Goal: Information Seeking & Learning: Learn about a topic

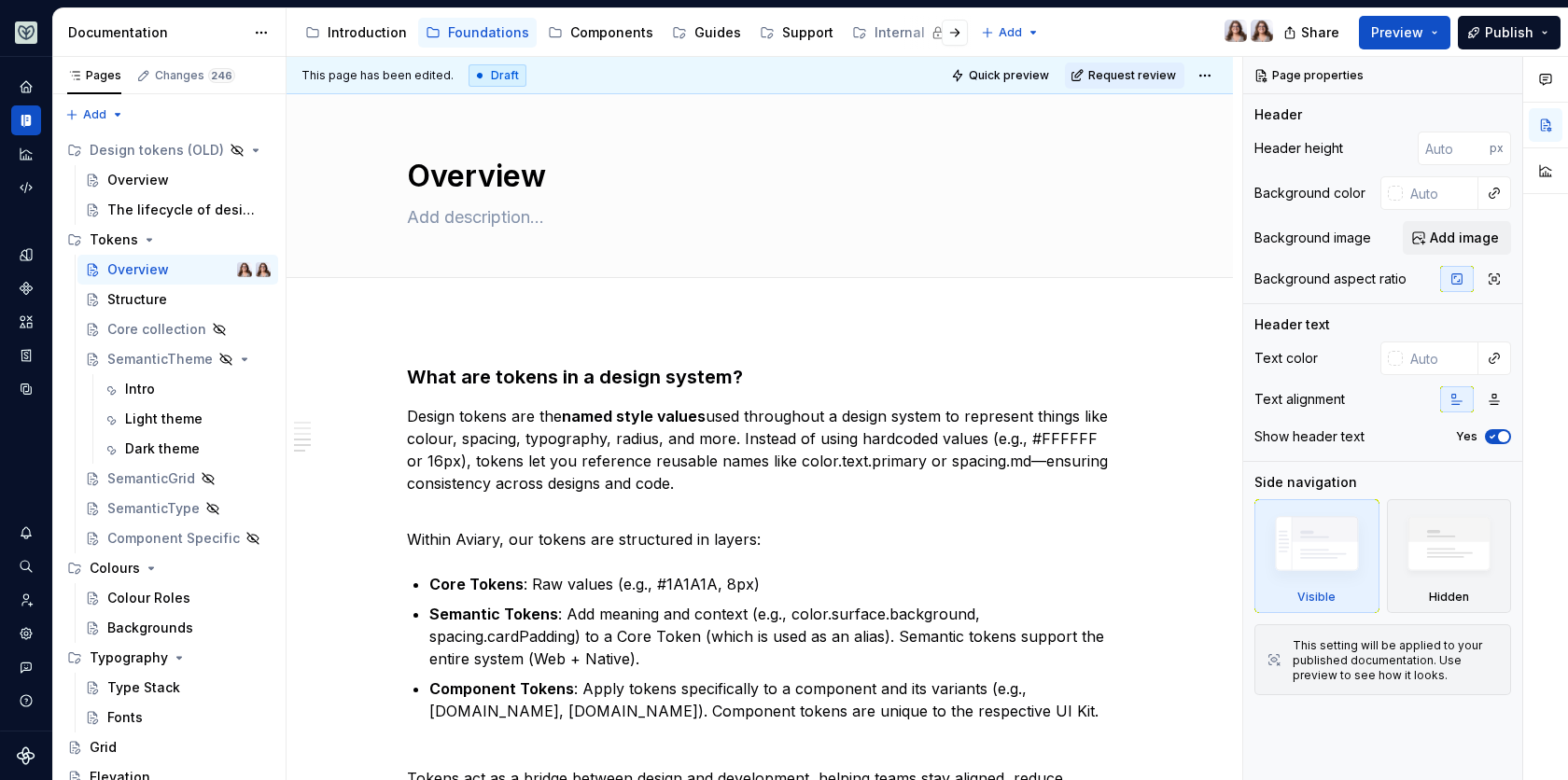
scroll to position [1412, 0]
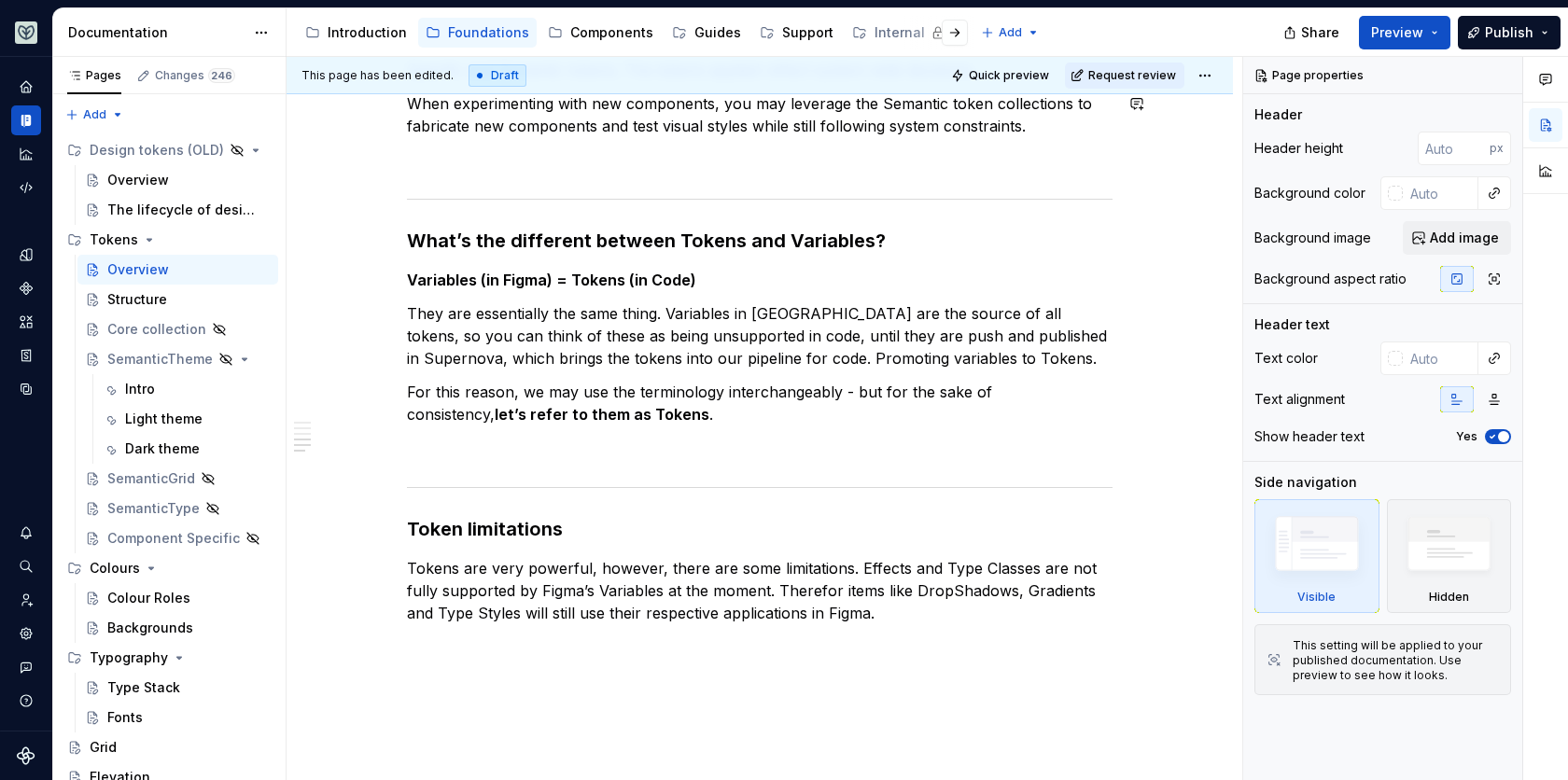
type textarea "*"
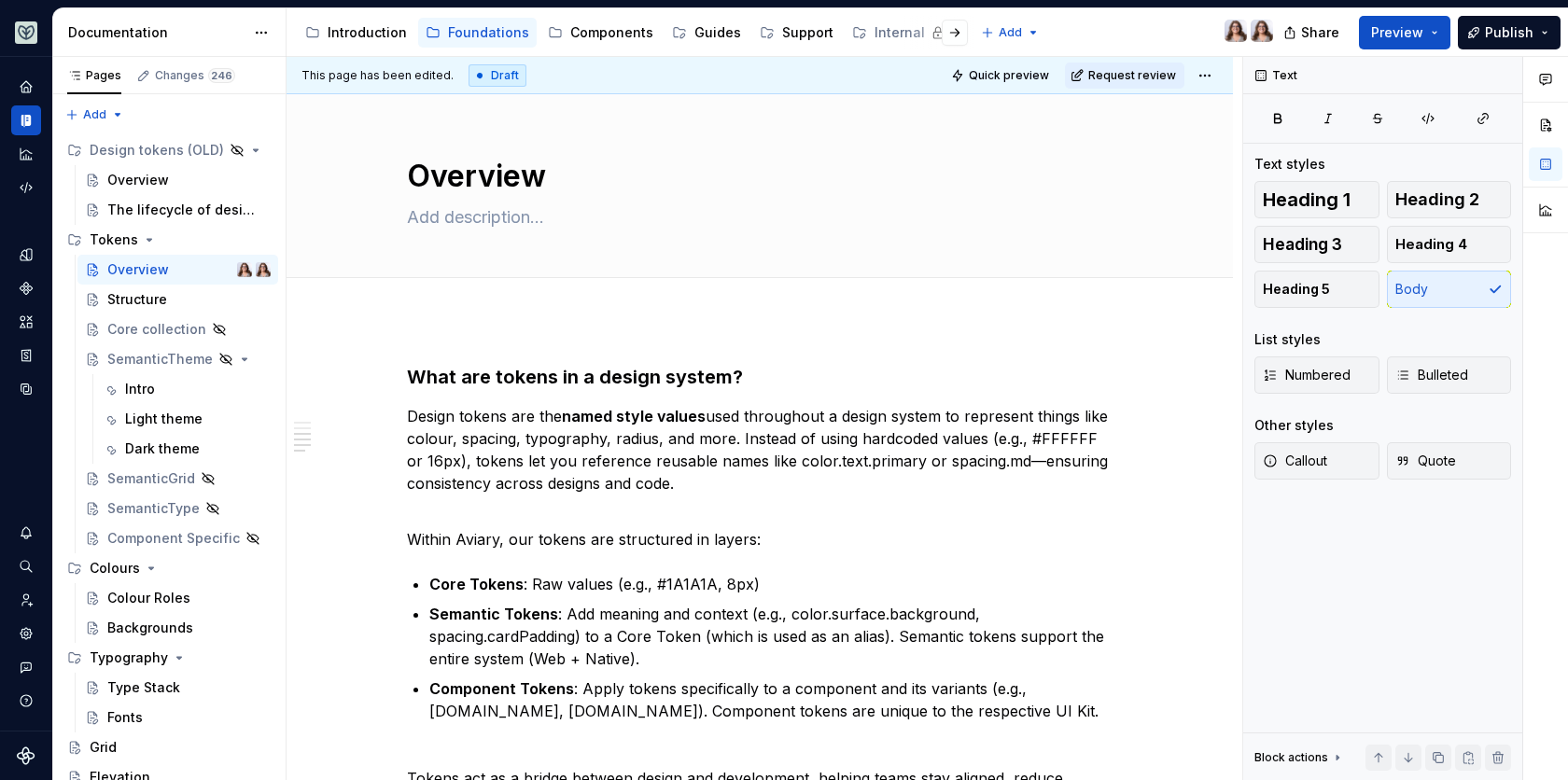
scroll to position [1356, 0]
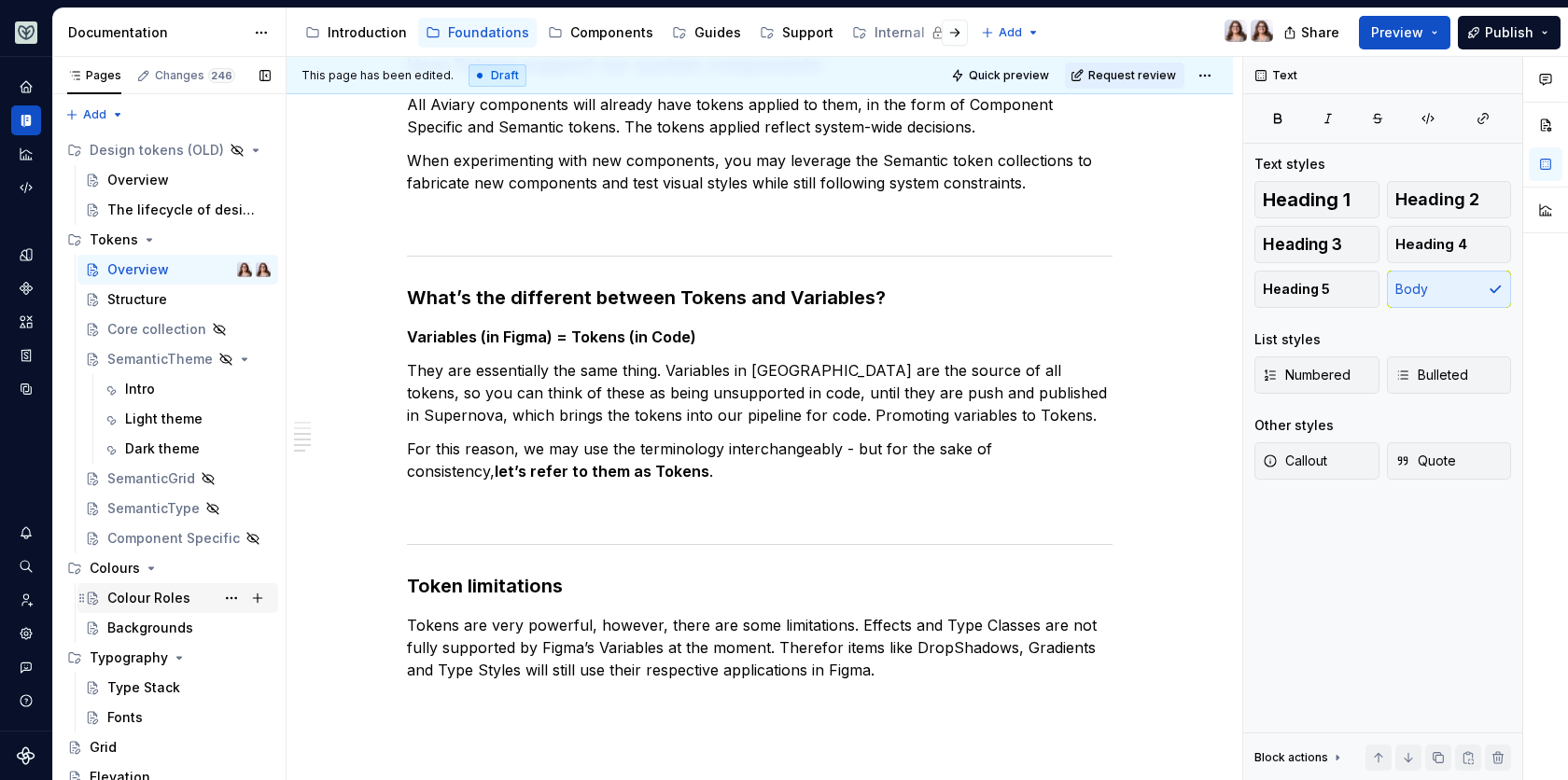
click at [161, 601] on div "Colour Roles" at bounding box center [149, 597] width 83 height 19
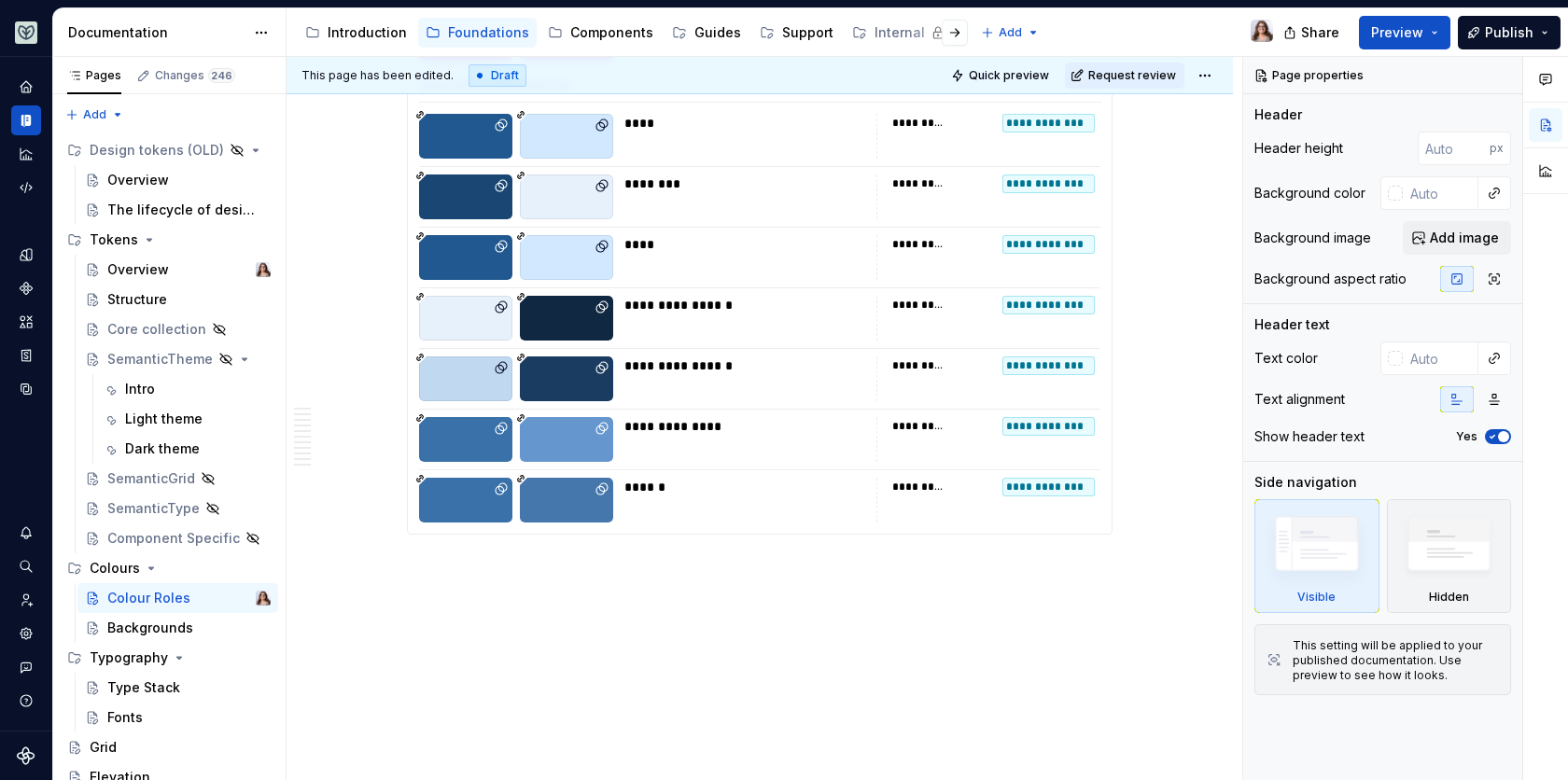
scroll to position [10673, 0]
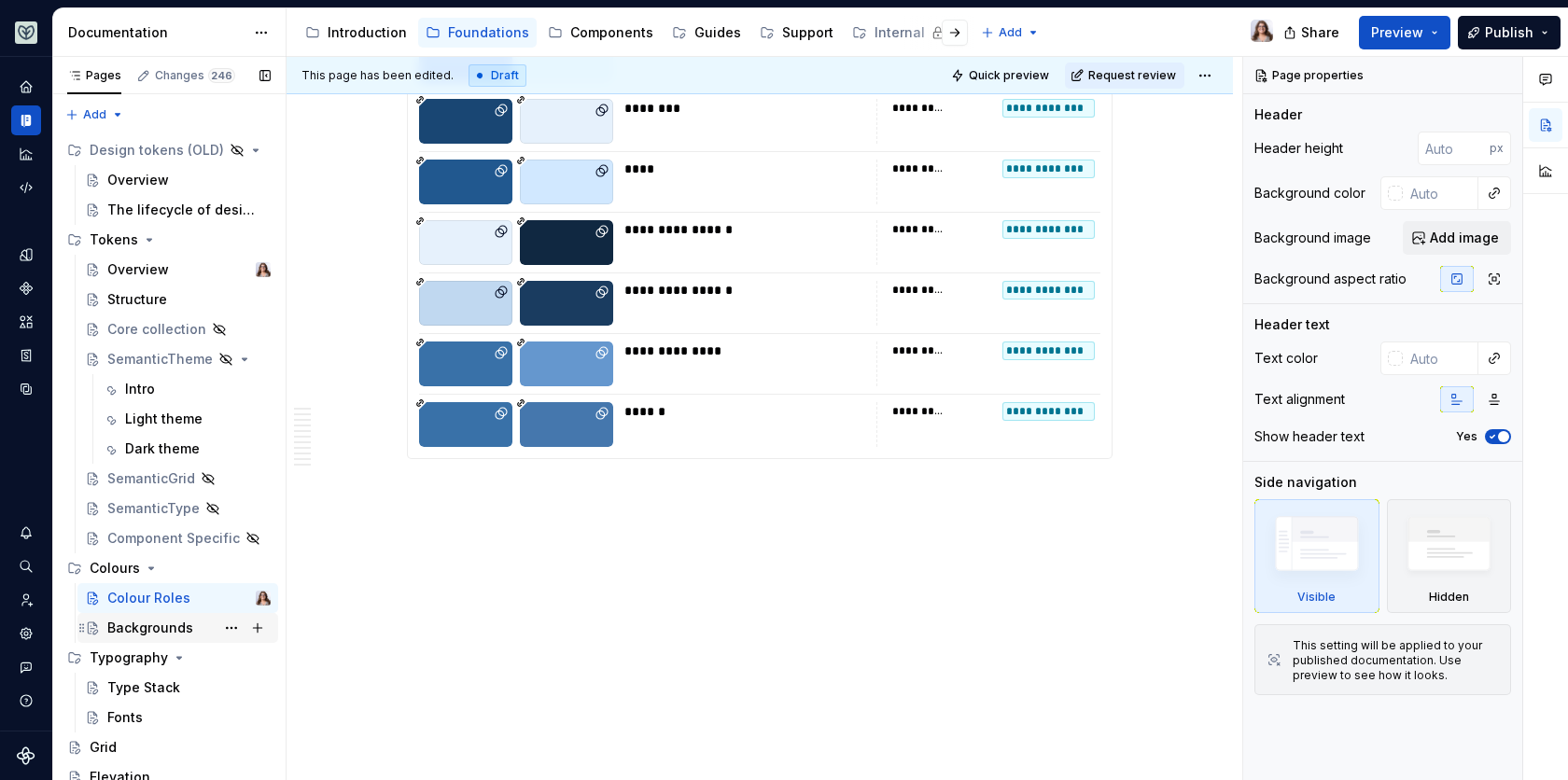
click at [134, 631] on div "Backgrounds" at bounding box center [151, 627] width 86 height 19
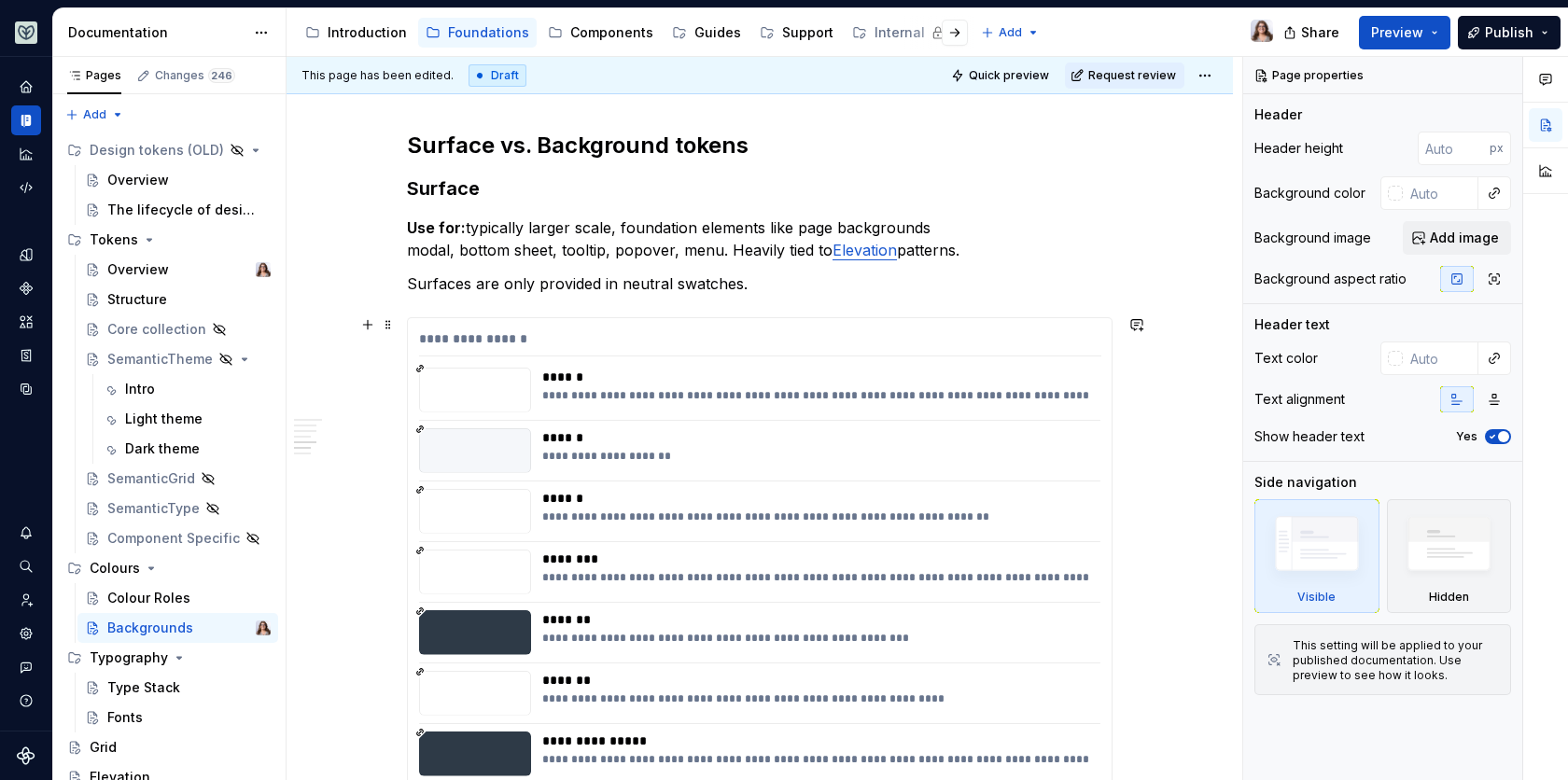
scroll to position [1214, 0]
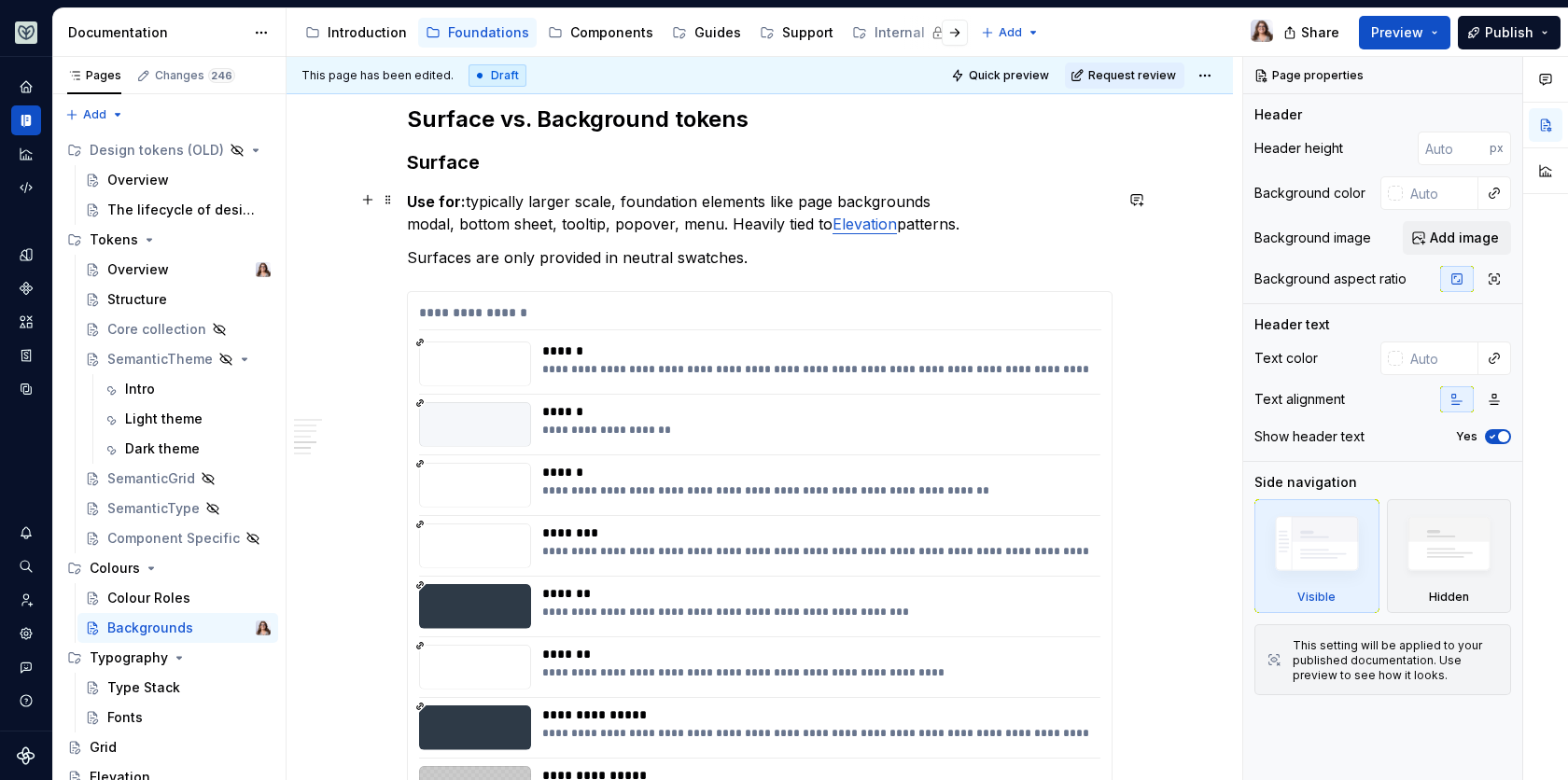
type textarea "*"
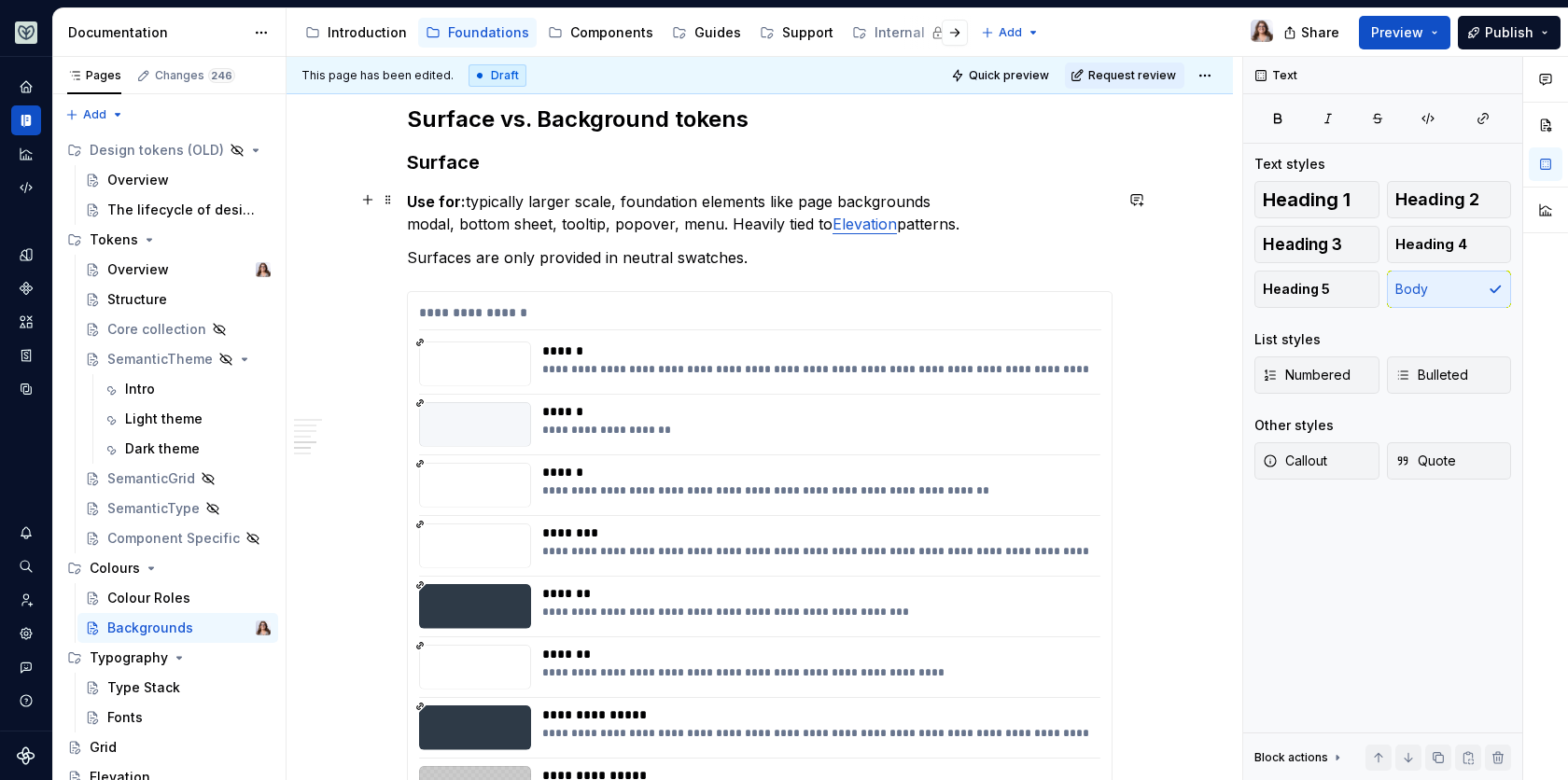
click at [806, 198] on p "Use for: typically larger scale, foundation elements like page backgrounds moda…" at bounding box center [759, 212] width 705 height 45
click at [413, 223] on p "Use for: typically larger scale, foundation elements like full page backgrounds…" at bounding box center [759, 212] width 705 height 45
click at [861, 221] on p "Use for: typically larger scale, foundation elements like full page backgrounds…" at bounding box center [759, 212] width 705 height 45
click at [757, 253] on p "Surfaces are only provided in neutral swatches." at bounding box center [759, 257] width 705 height 22
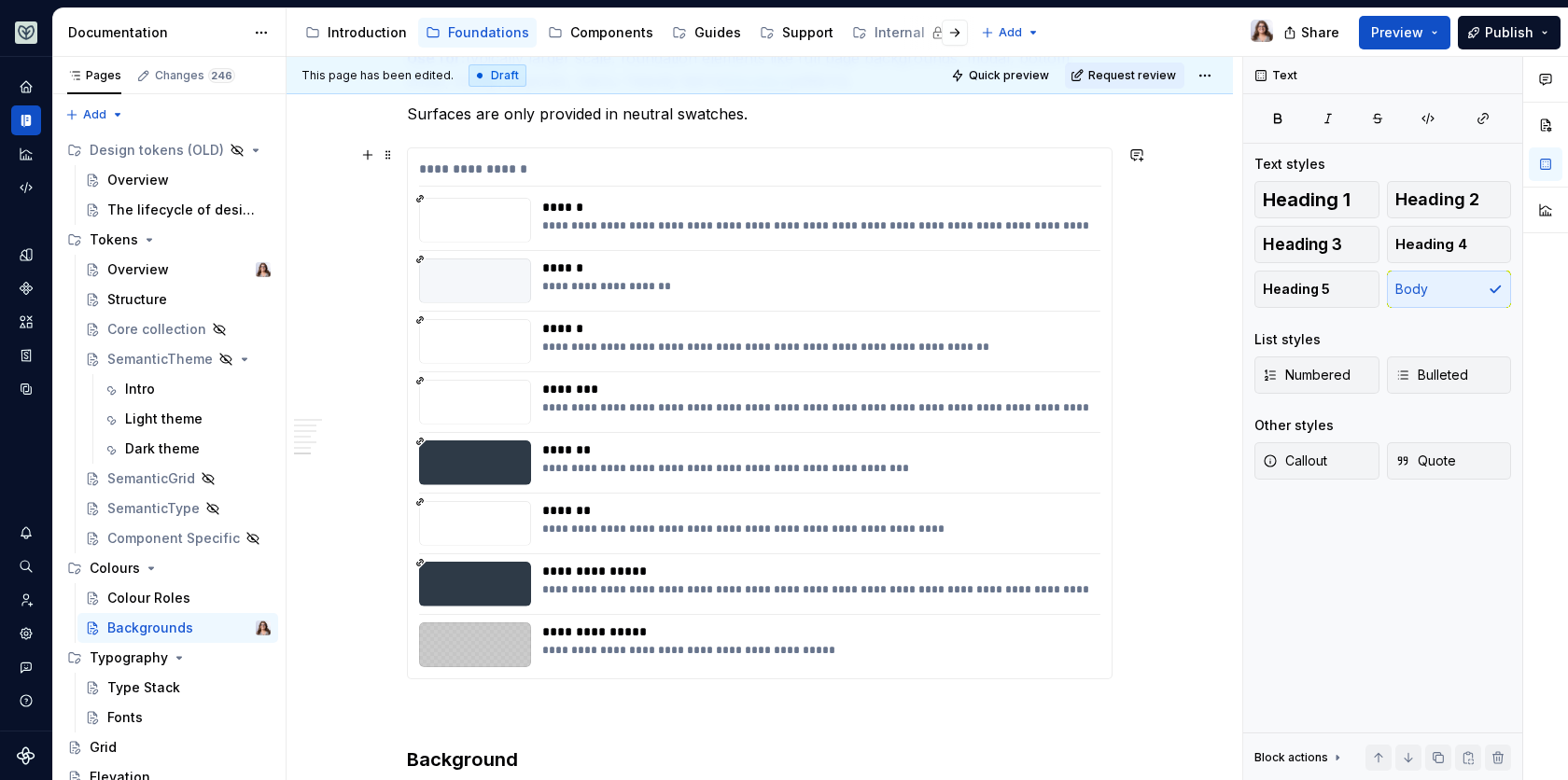
scroll to position [1342, 0]
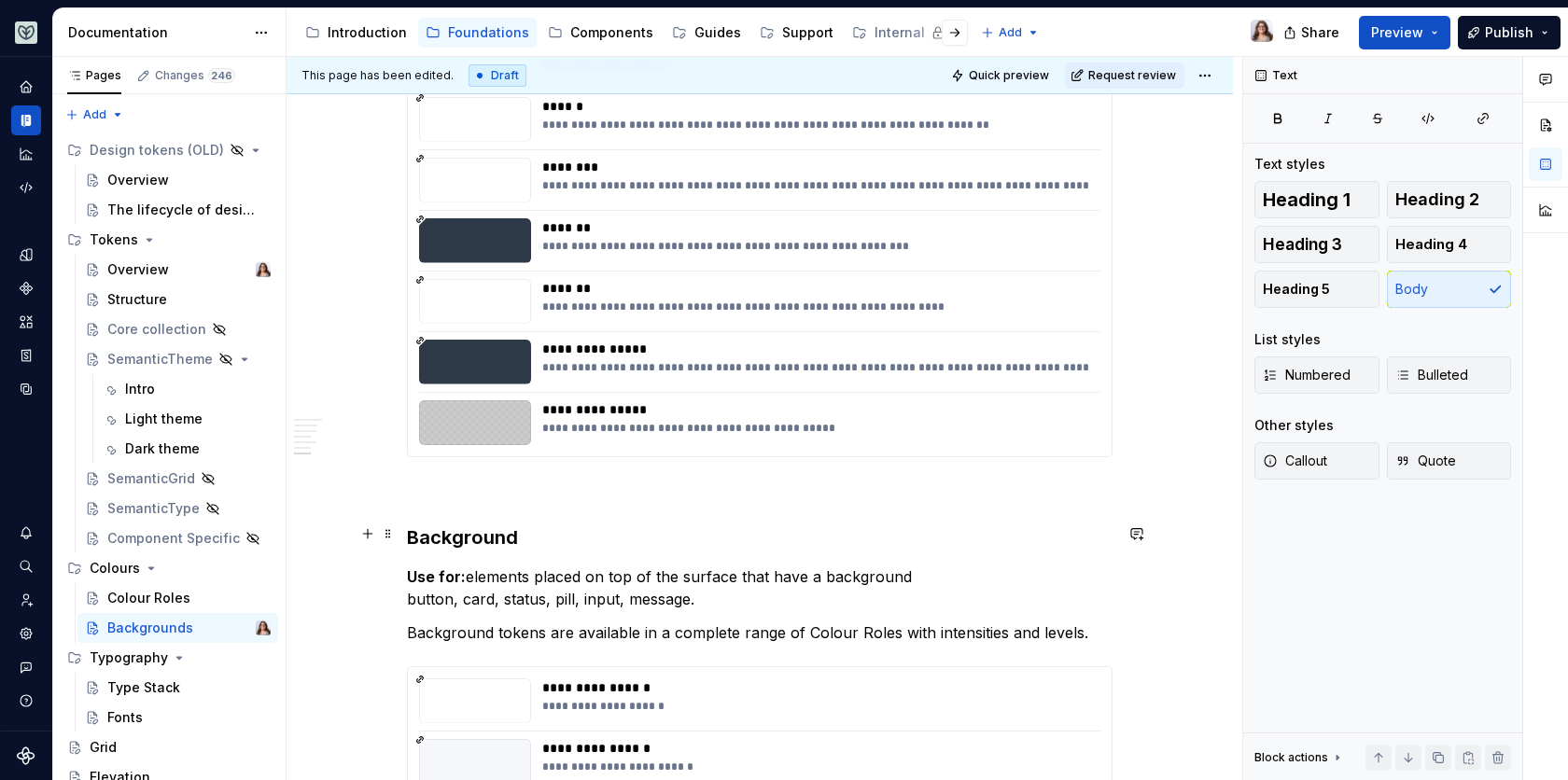
type textarea "*"
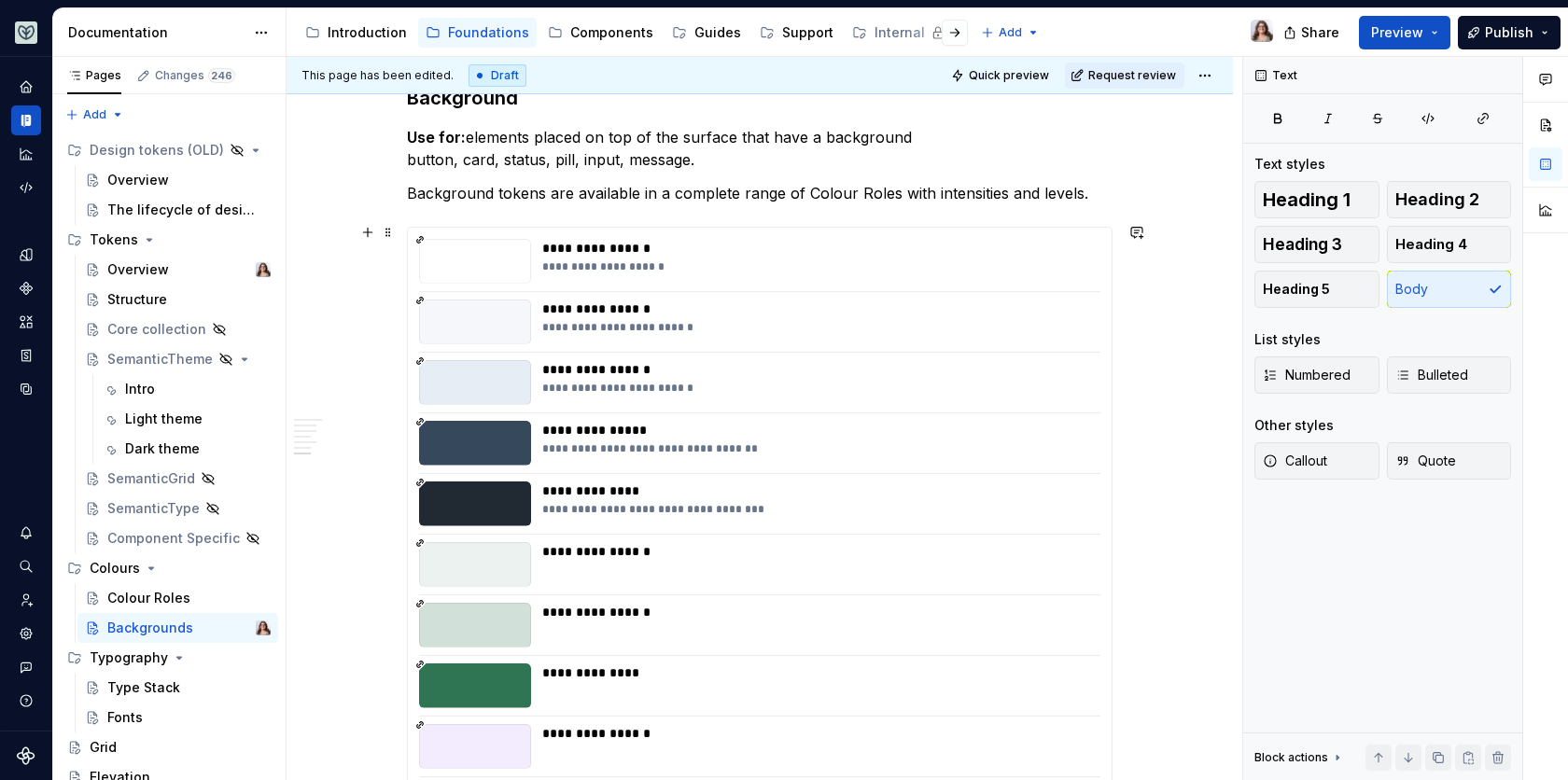
scroll to position [2038, 0]
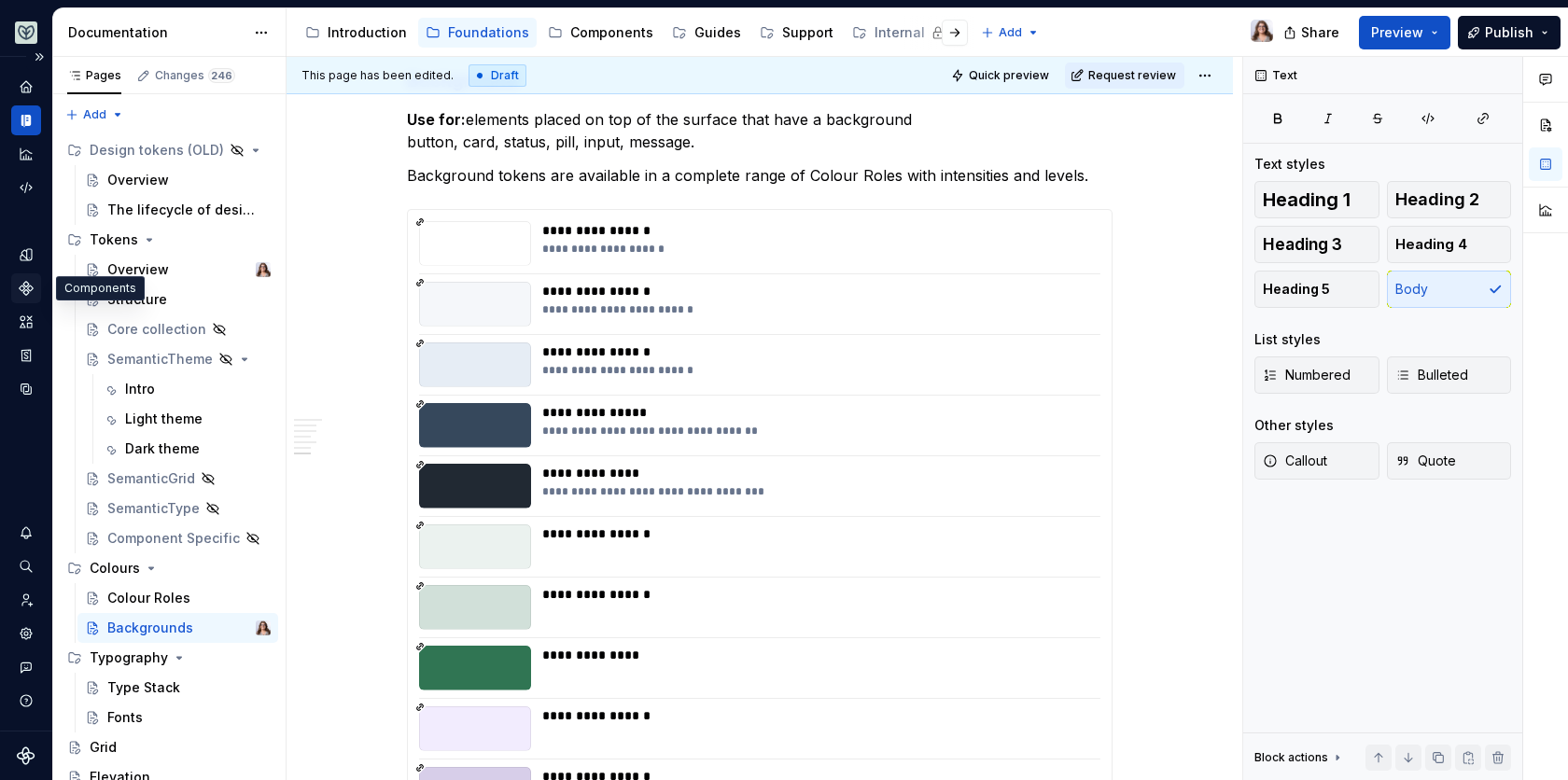
click at [29, 285] on icon "Components" at bounding box center [26, 288] width 13 height 13
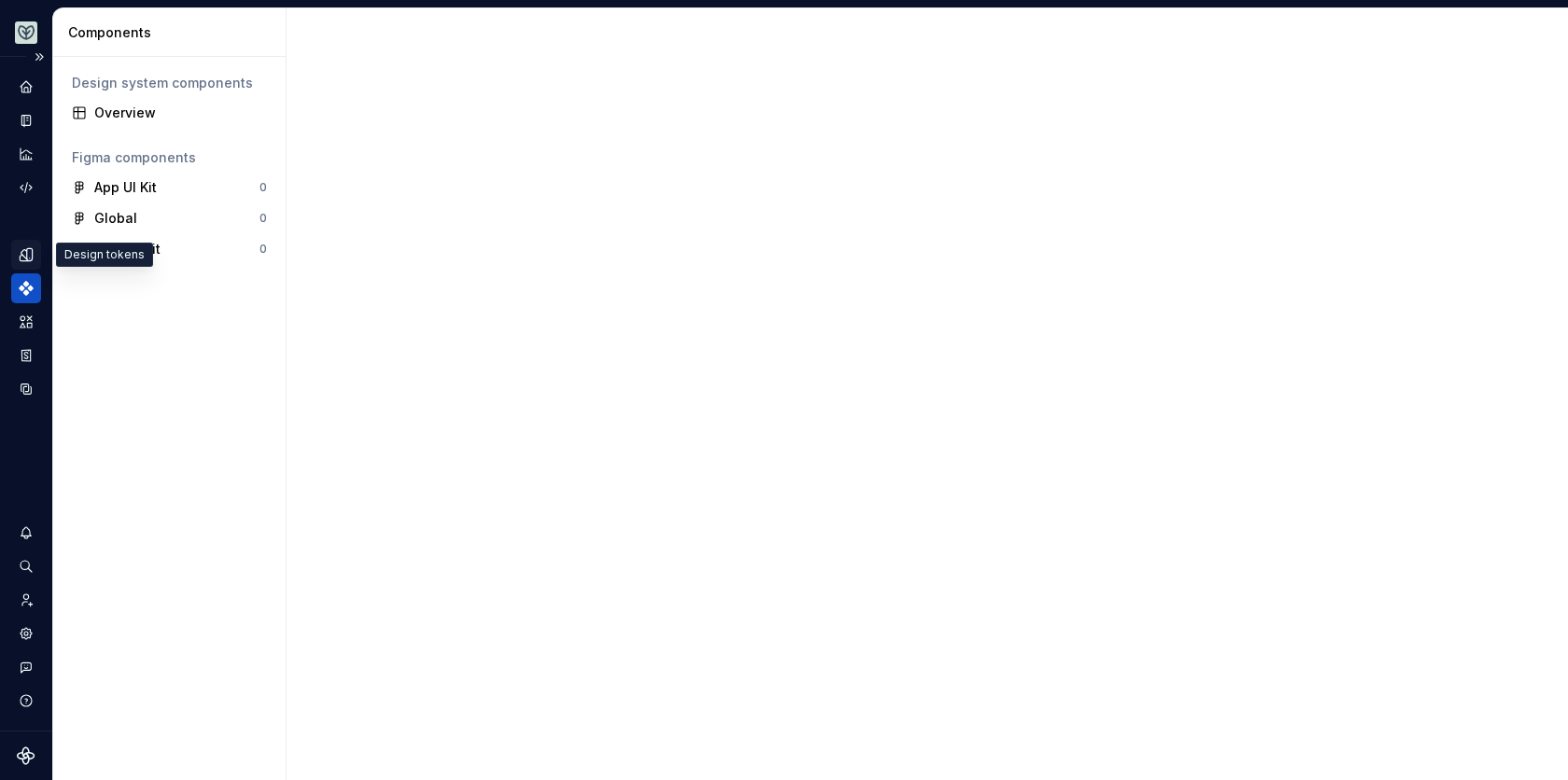
click at [31, 251] on icon "Design tokens" at bounding box center [30, 254] width 6 height 12
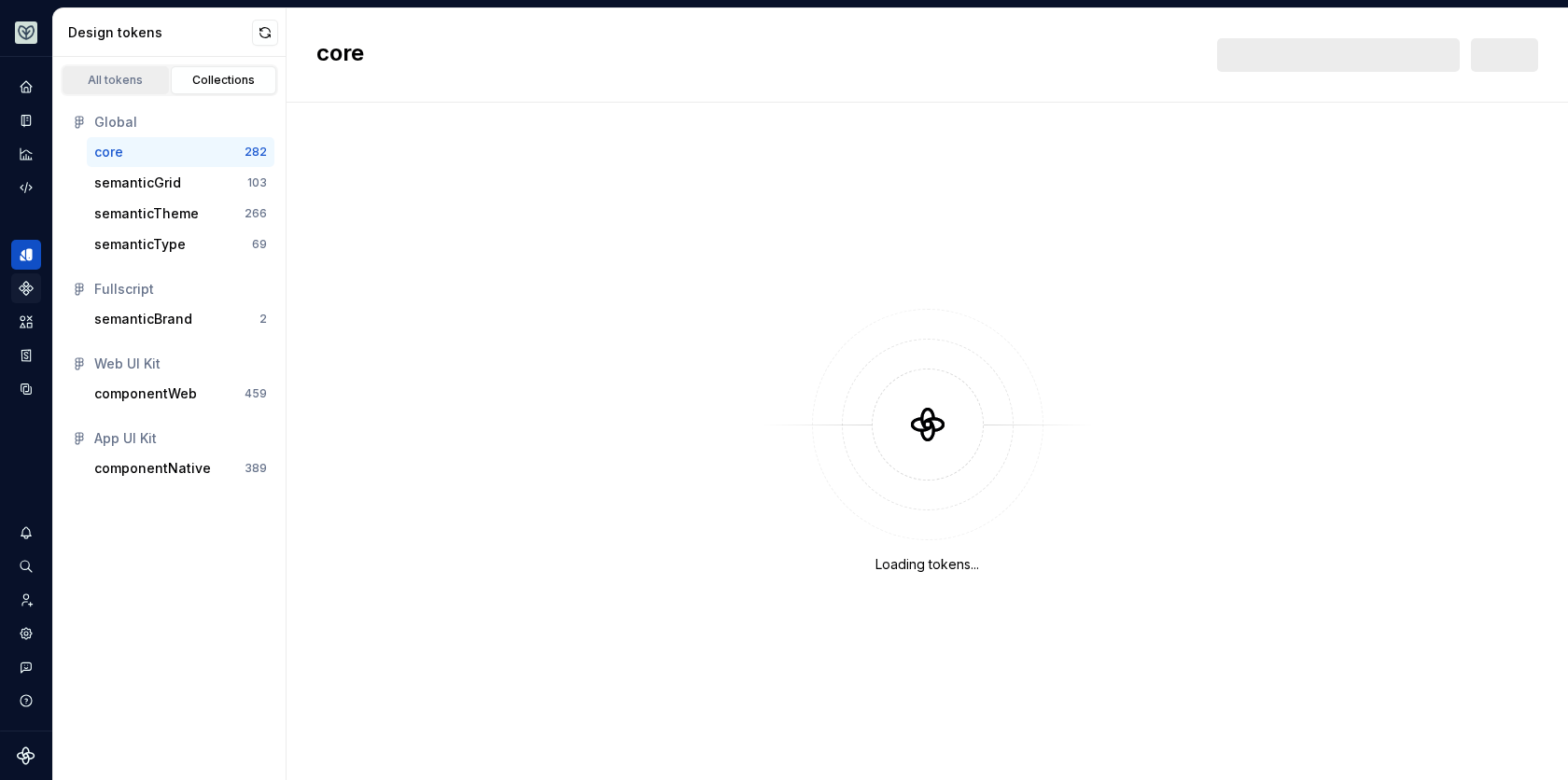
click at [131, 77] on div "All tokens" at bounding box center [116, 80] width 94 height 15
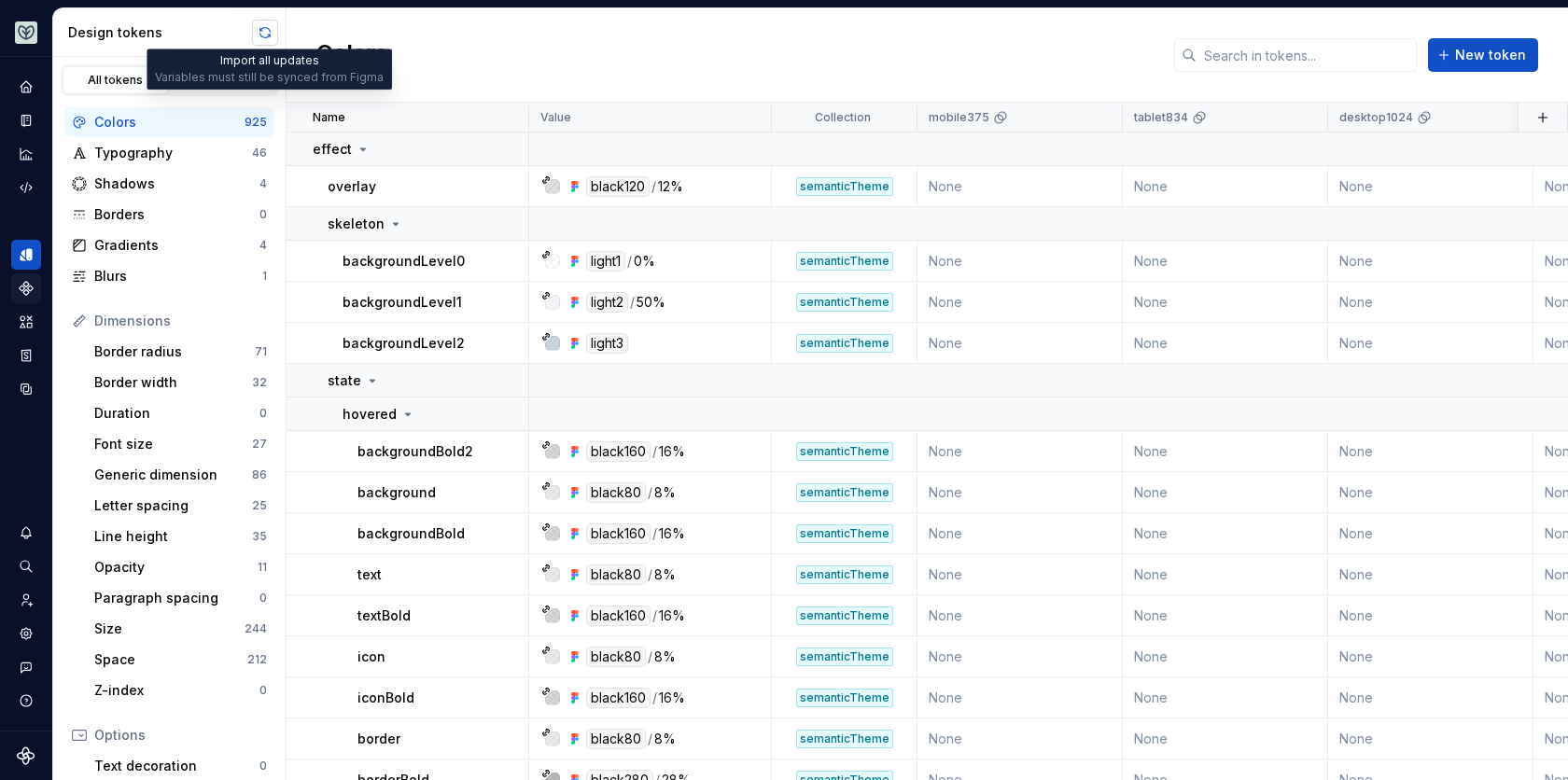
click at [264, 37] on button "button" at bounding box center [265, 33] width 26 height 26
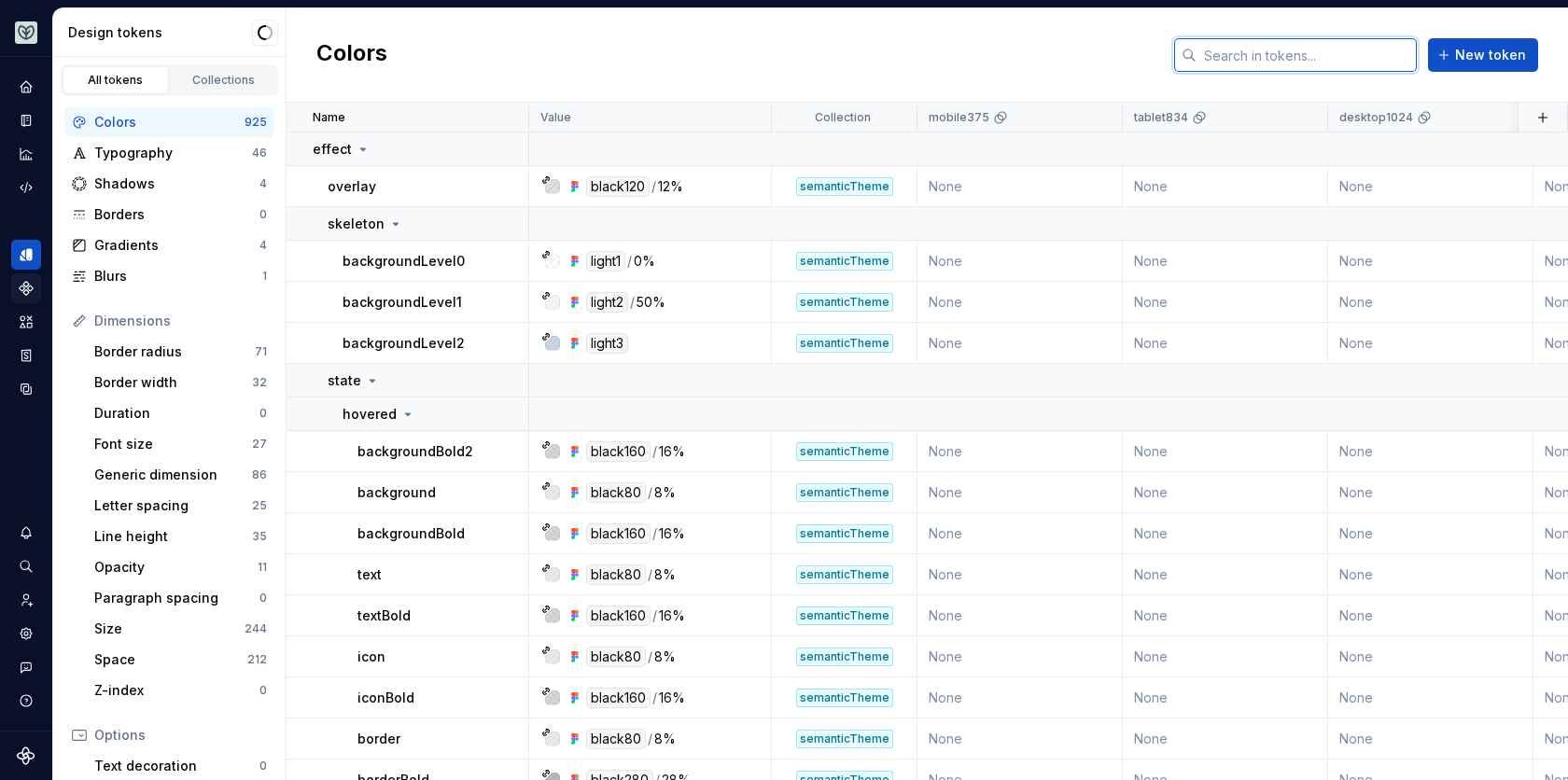
click at [1234, 59] on input "text" at bounding box center [1307, 55] width 220 height 34
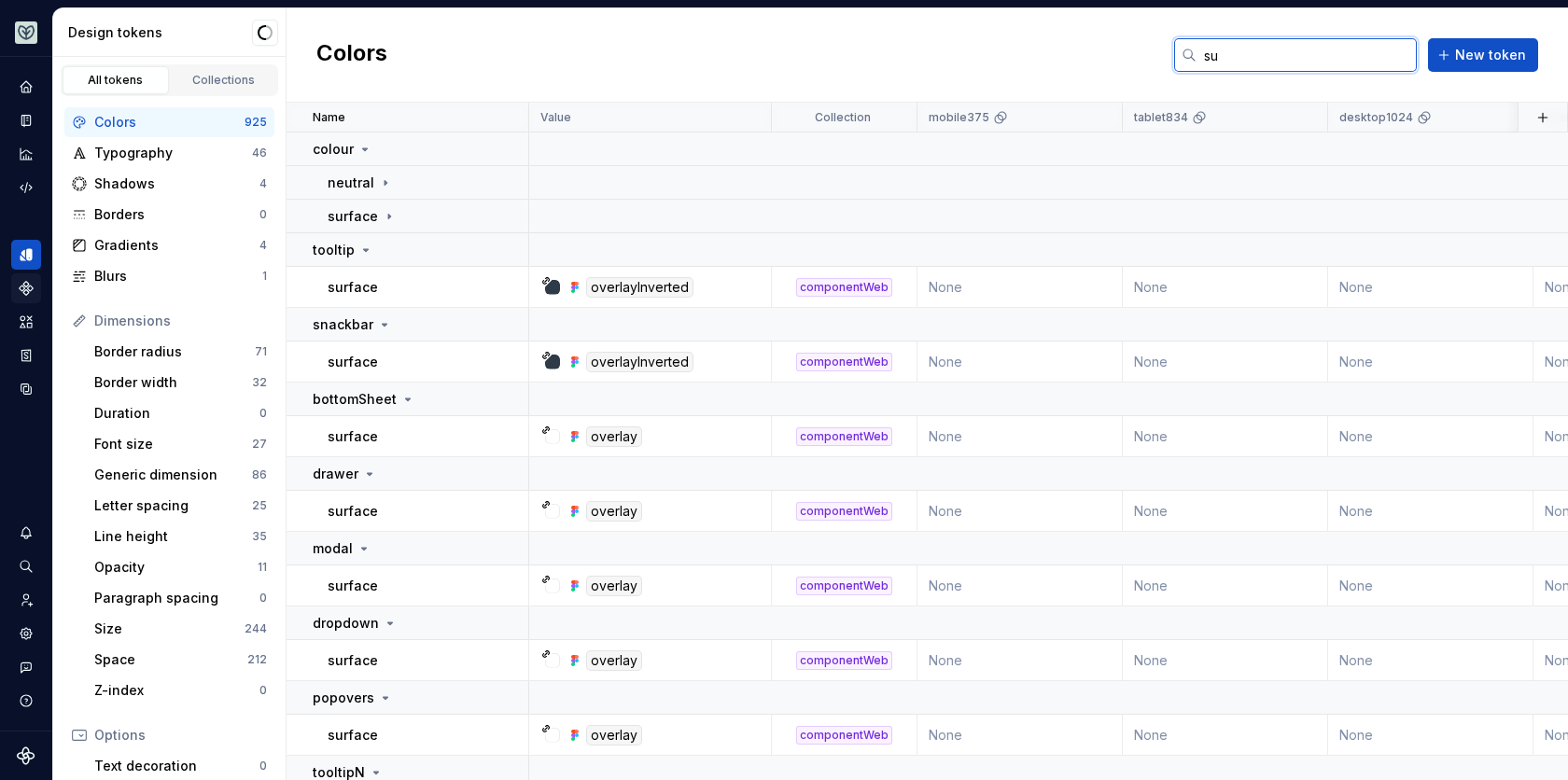
type input "s"
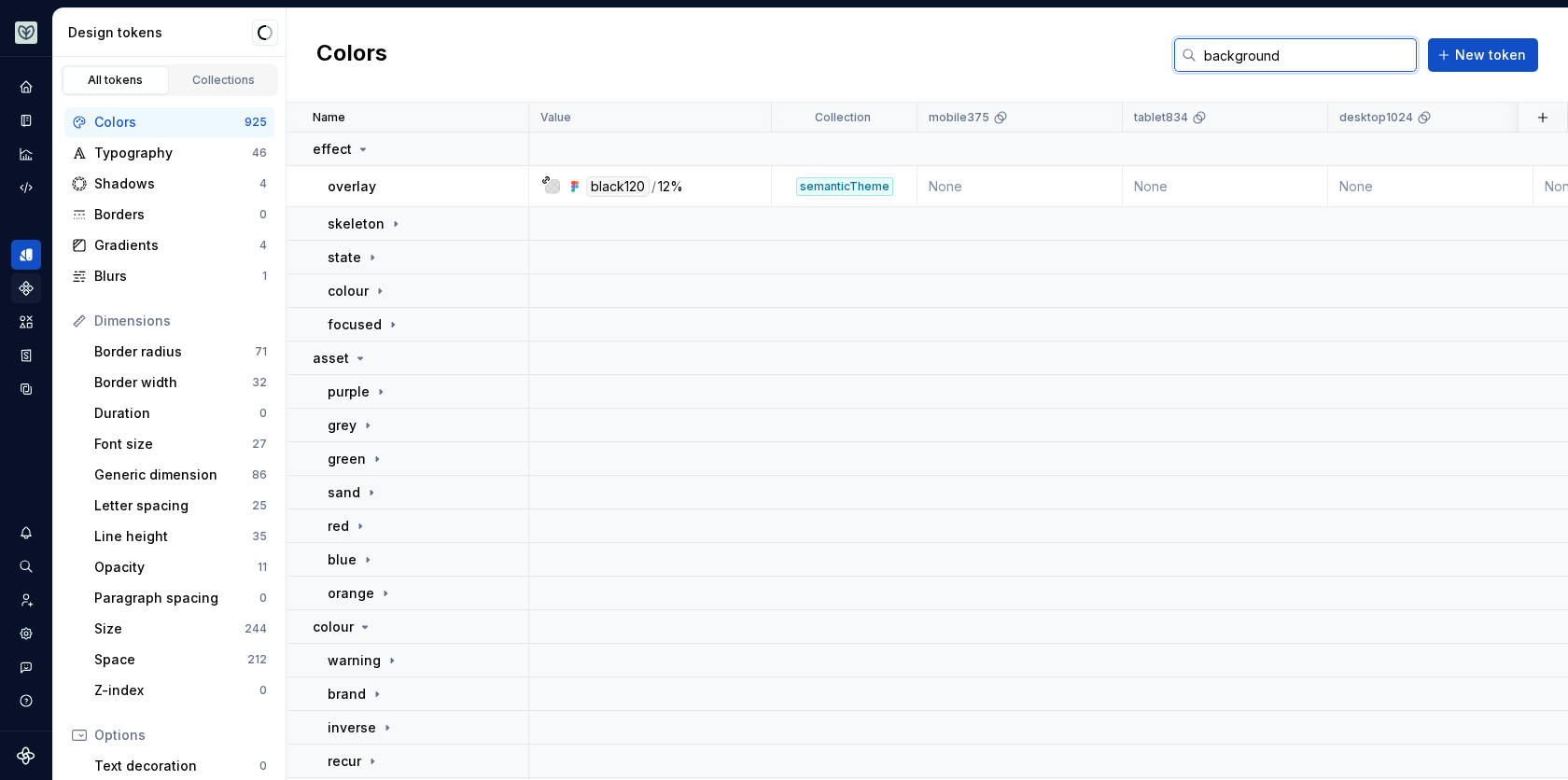
click at [1222, 55] on input "background" at bounding box center [1307, 55] width 220 height 34
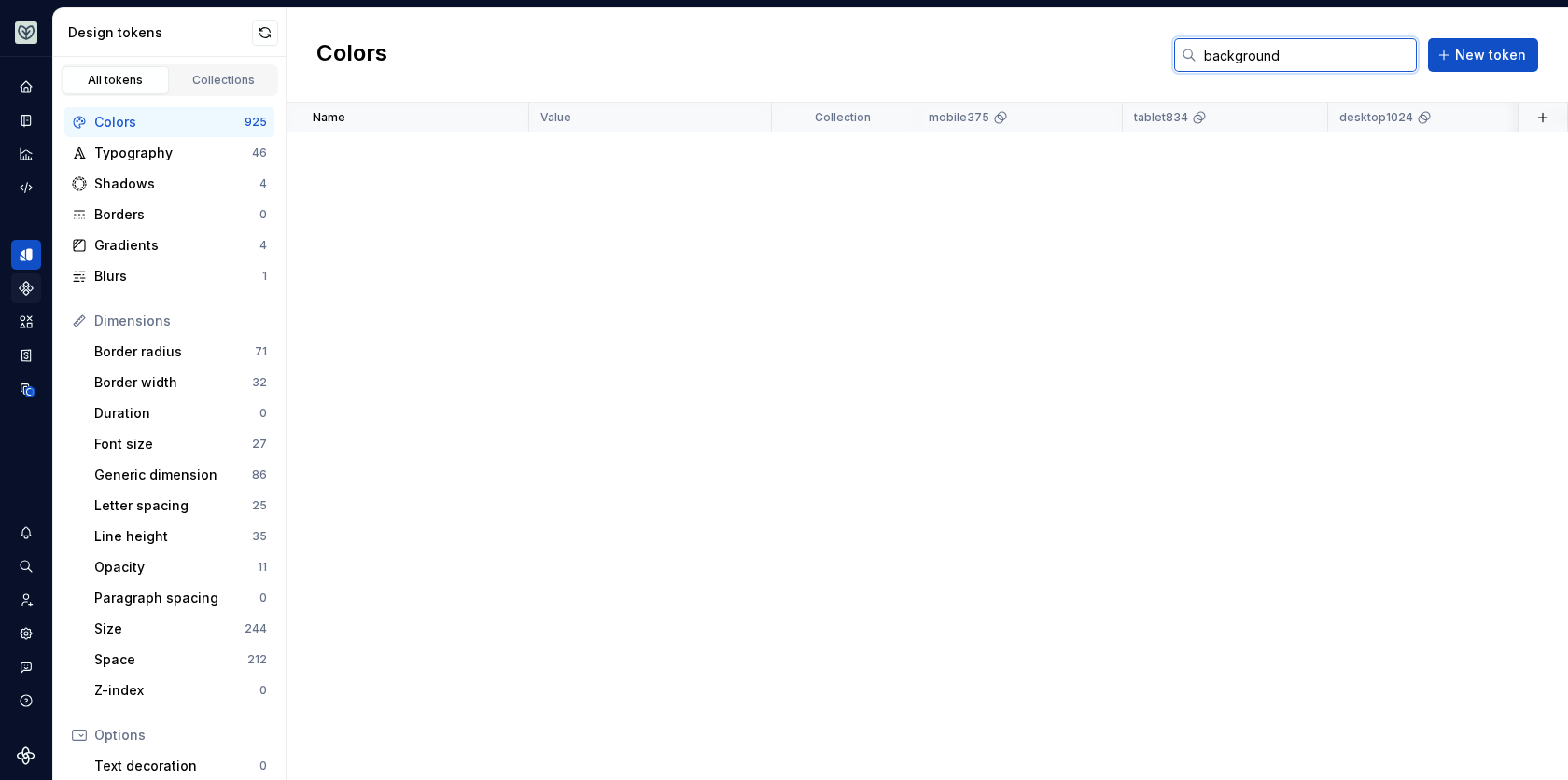
scroll to position [2359, 0]
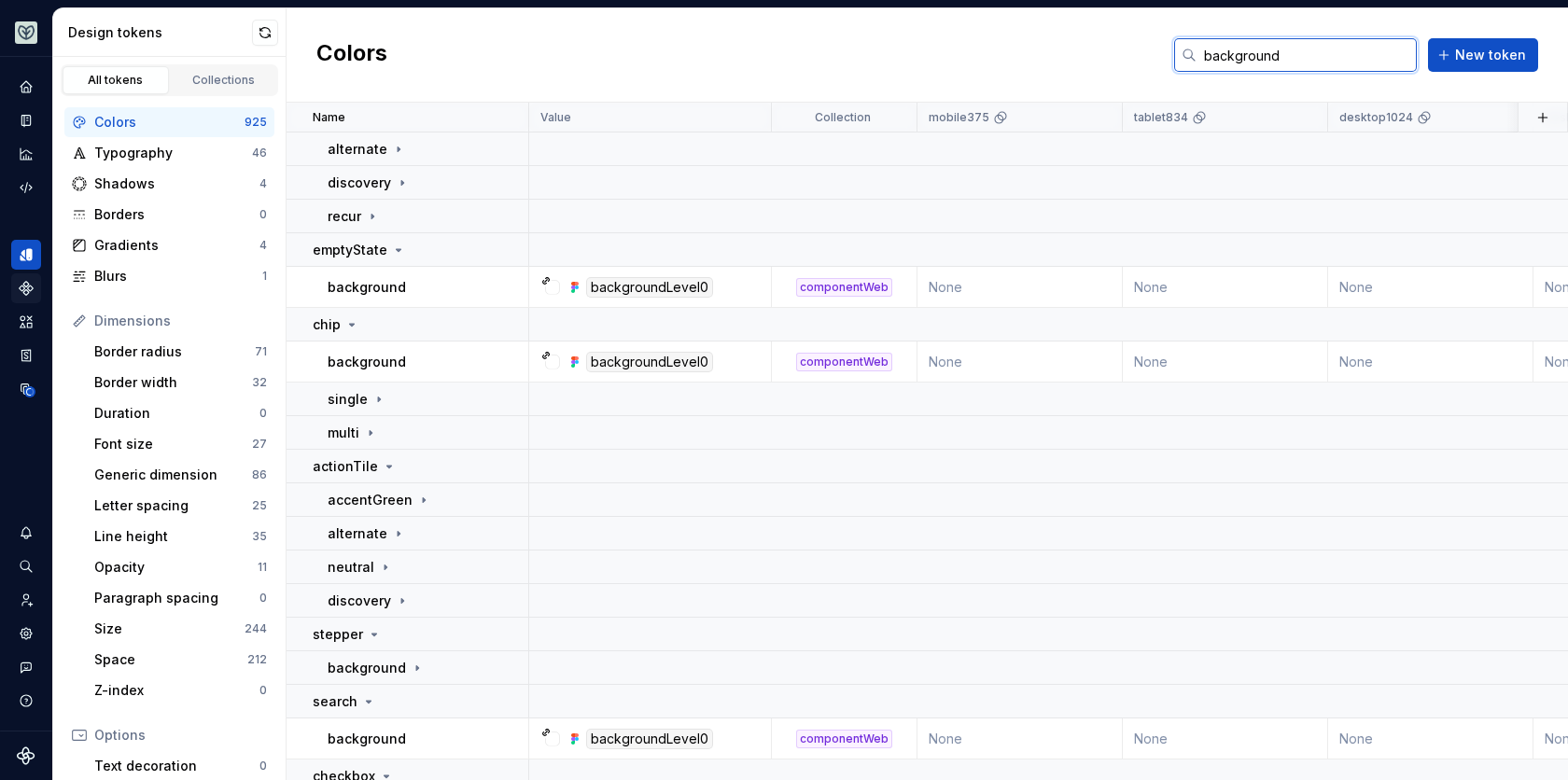
click at [1290, 59] on input "background" at bounding box center [1307, 55] width 220 height 34
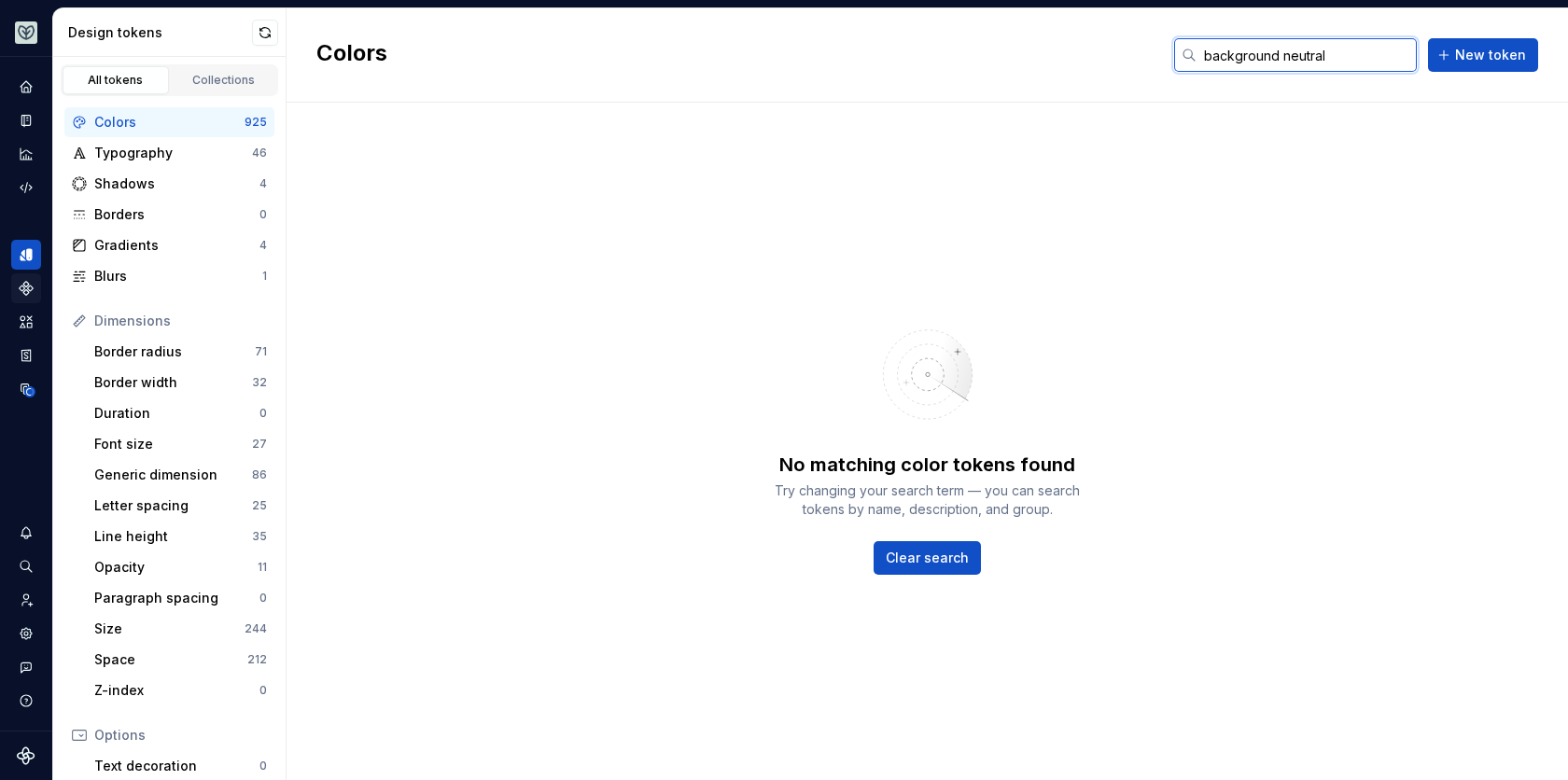
type input "background neutral"
drag, startPoint x: 1342, startPoint y: 49, endPoint x: 1135, endPoint y: 48, distance: 207.0
click at [1135, 49] on div "Colors background neutral New token" at bounding box center [927, 55] width 1282 height 95
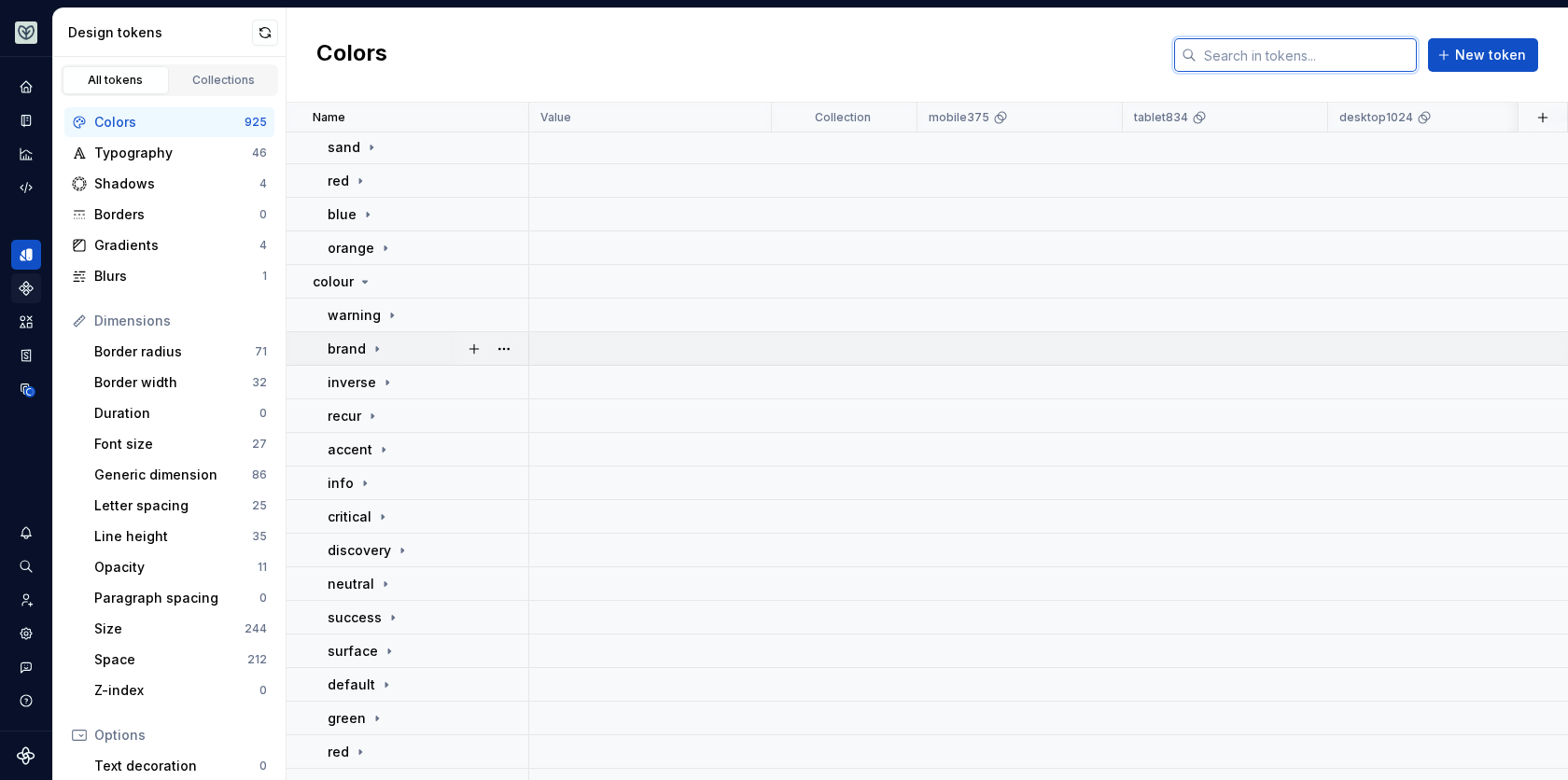
scroll to position [415, 0]
click at [384, 581] on icon at bounding box center [385, 581] width 2 height 5
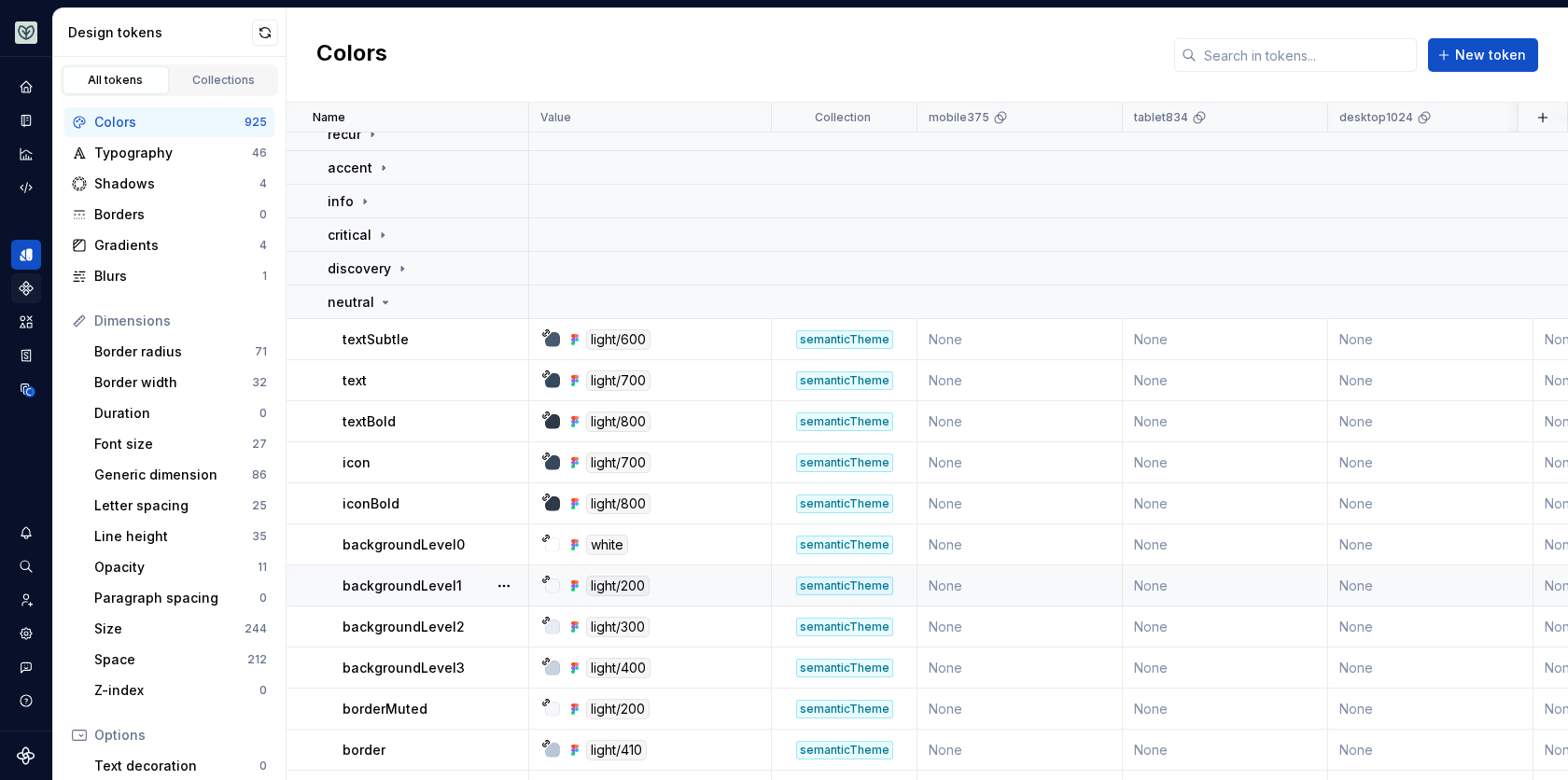
scroll to position [814, 0]
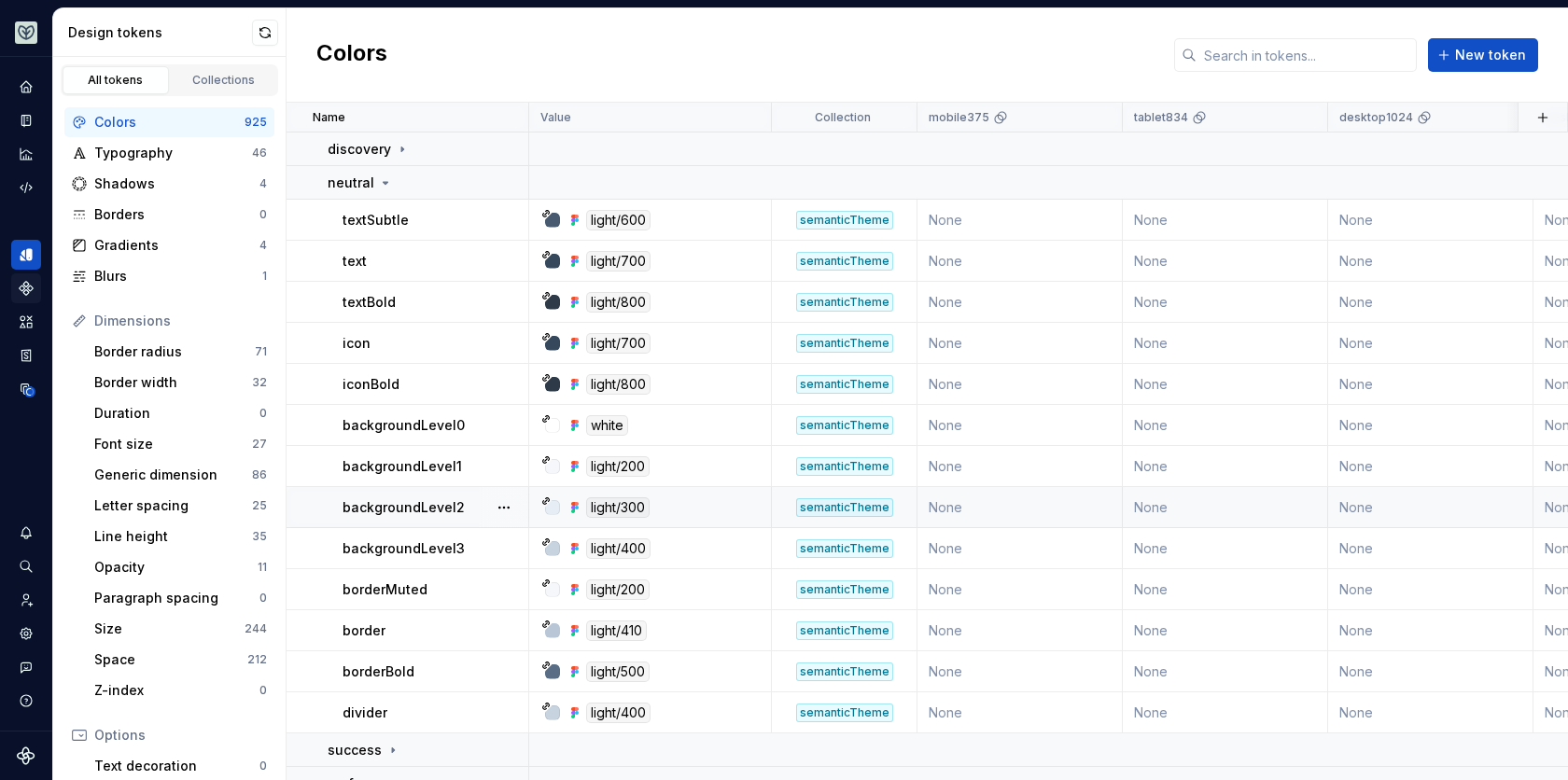
click at [686, 511] on div "light/300" at bounding box center [655, 508] width 228 height 21
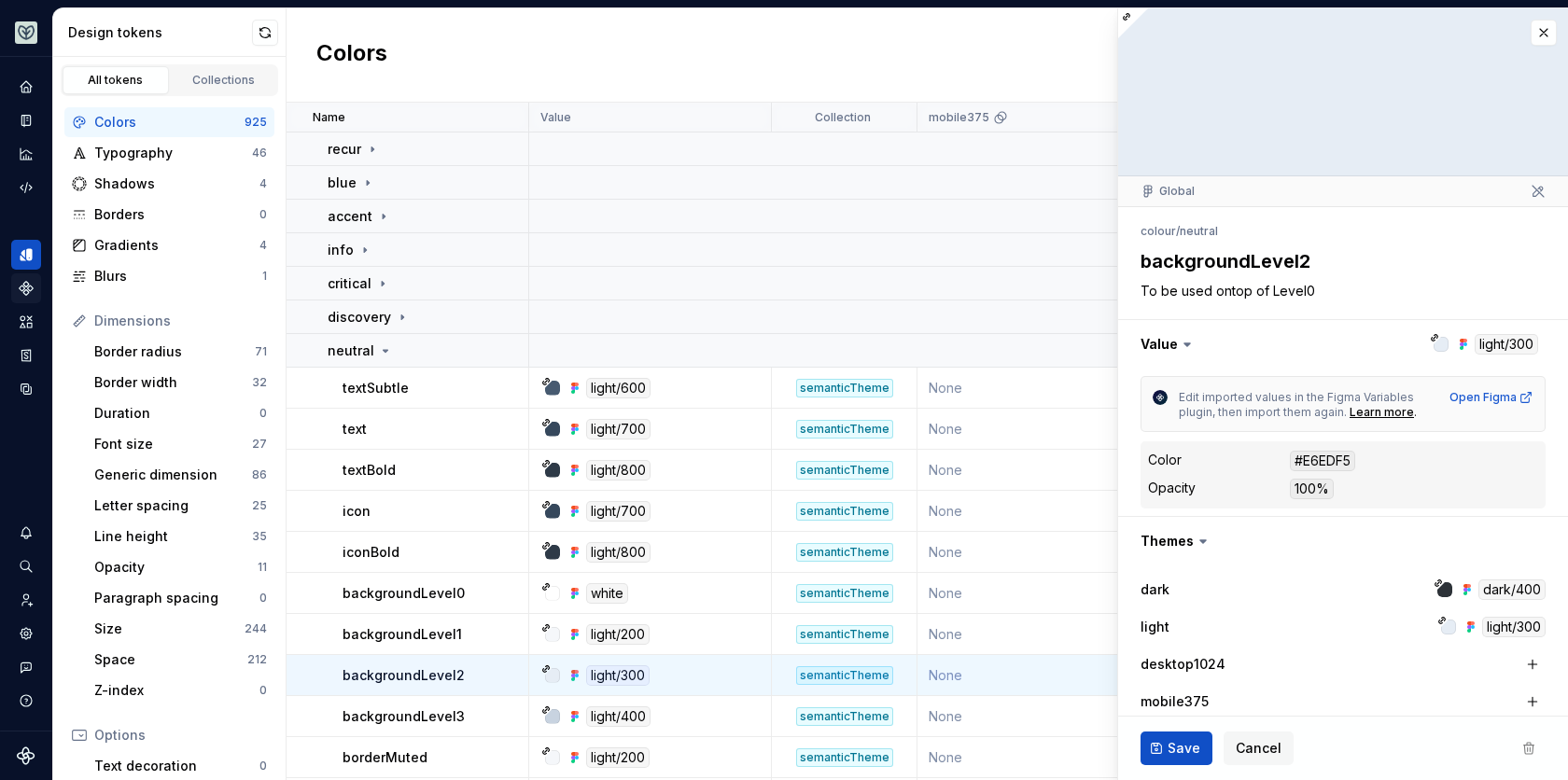
type textarea "*"
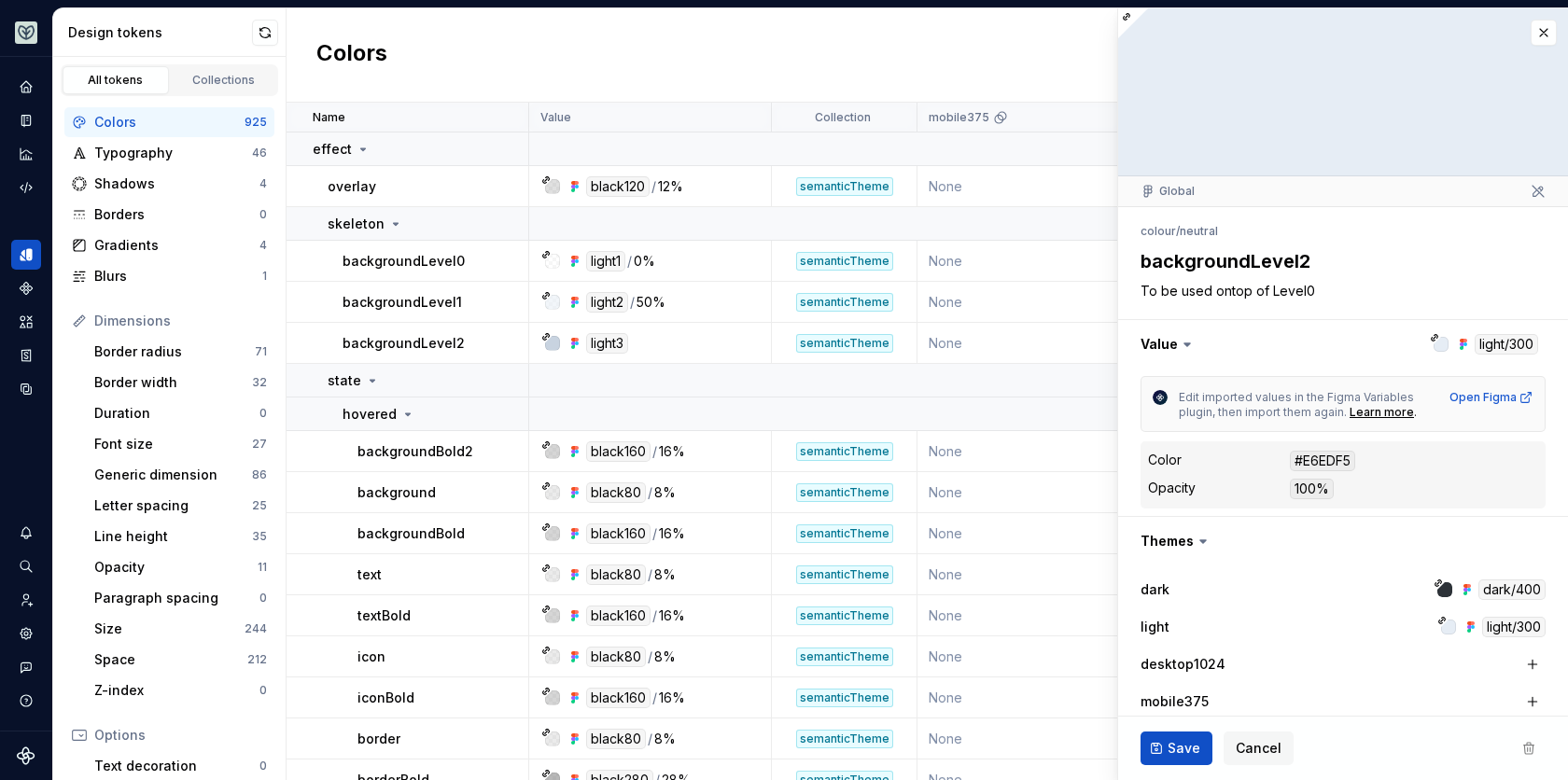
type textarea "*"
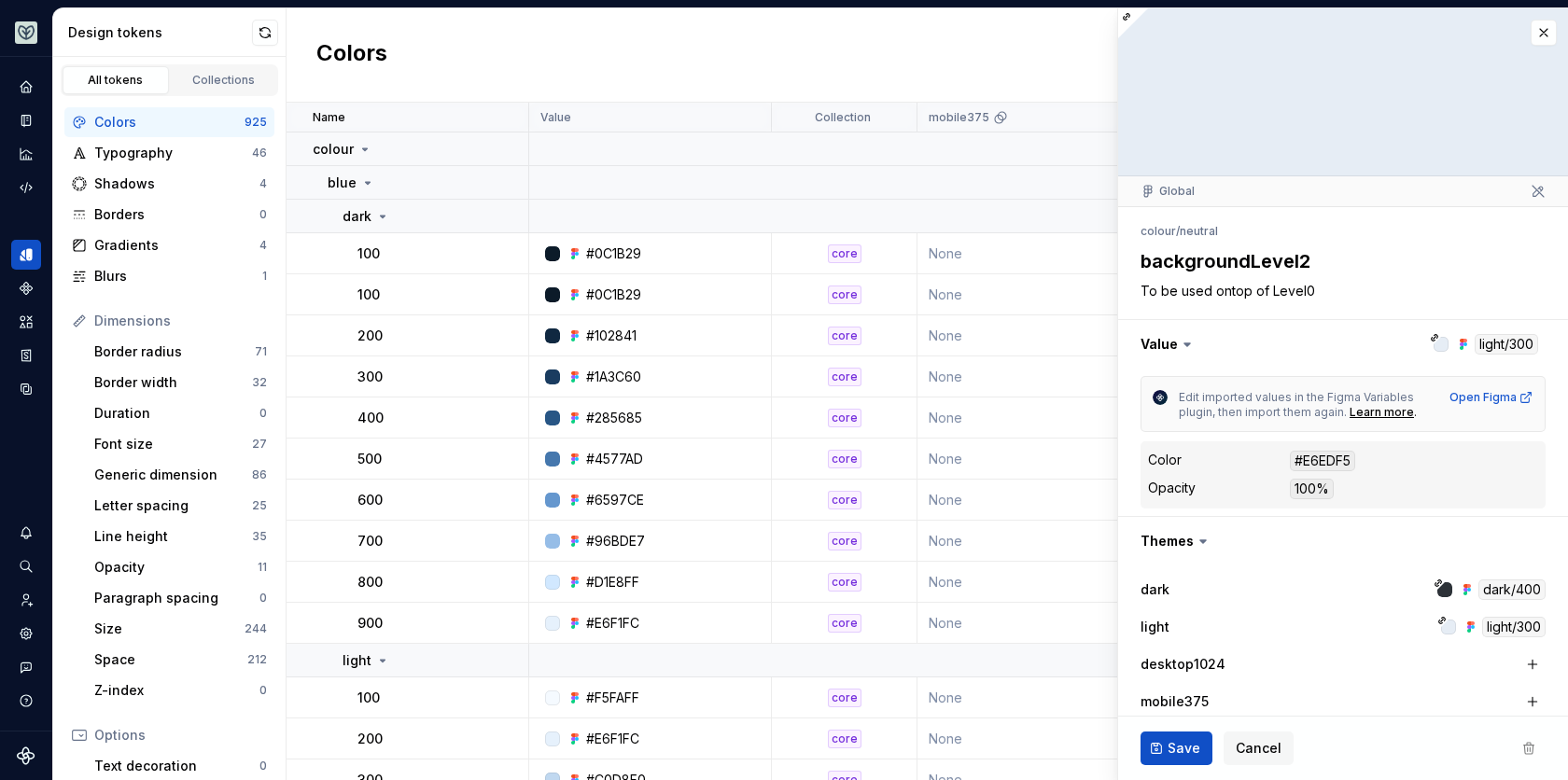
type textarea "To be used ontop of Level1"
type textarea "*"
